Goal: Task Accomplishment & Management: Use online tool/utility

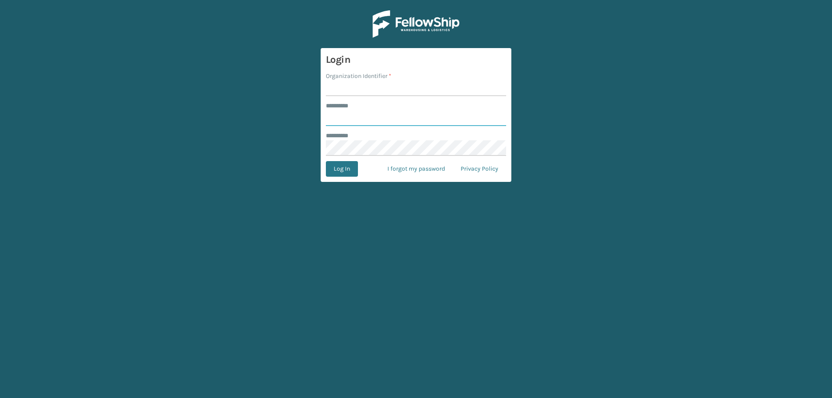
type input "******"
click at [359, 90] on input "Organization Identifier *" at bounding box center [416, 89] width 180 height 16
type input "Brightech"
click at [337, 171] on button "Log In" at bounding box center [342, 169] width 32 height 16
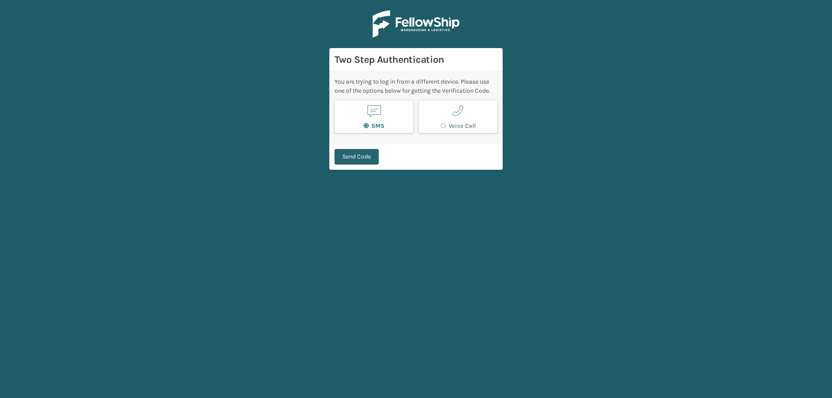
click at [368, 157] on button "Send Code" at bounding box center [357, 157] width 44 height 16
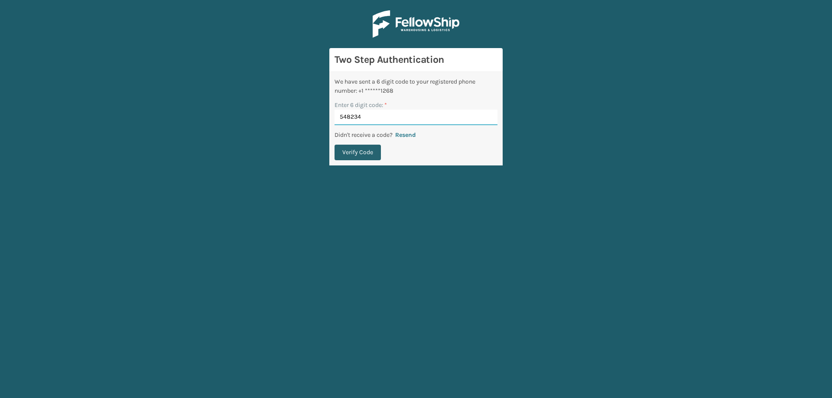
type input "548234"
click at [342, 149] on button "Verify Code" at bounding box center [358, 153] width 46 height 16
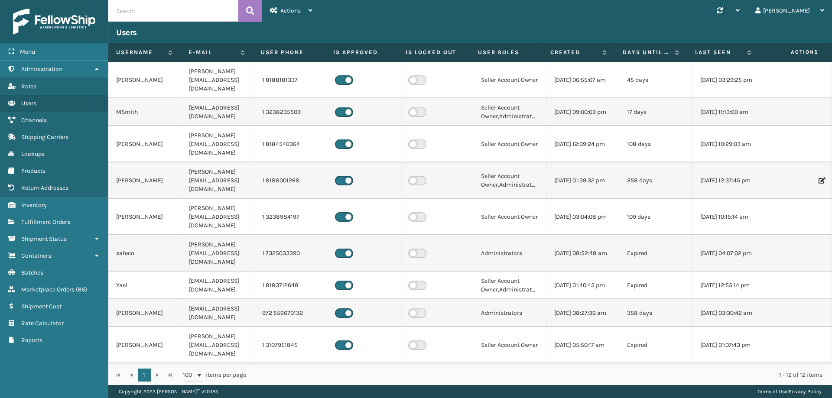
click at [170, 7] on input "text" at bounding box center [173, 11] width 130 height 22
paste input "BRIGHT40296T"
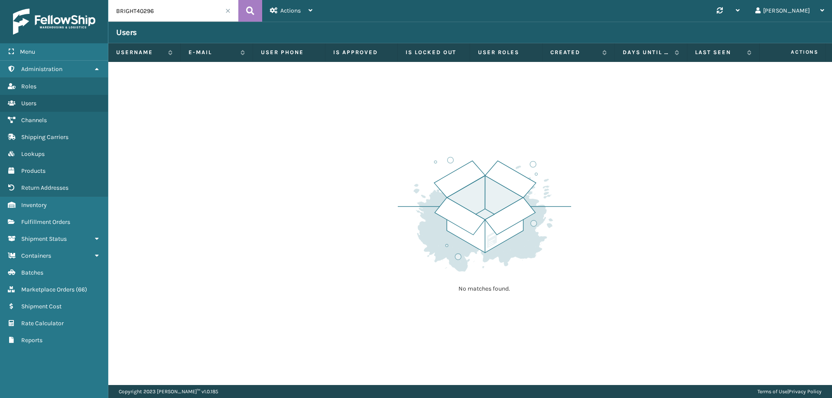
drag, startPoint x: 138, startPoint y: 12, endPoint x: 69, endPoint y: 10, distance: 68.5
click at [92, 0] on div "Menu Administration Roles Users Channels Shipping Carriers Lookups Products Ret…" at bounding box center [416, 0] width 832 height 0
type input "40296"
click at [316, 144] on div "No matches found." at bounding box center [470, 223] width 724 height 323
